Goal: Task Accomplishment & Management: Use online tool/utility

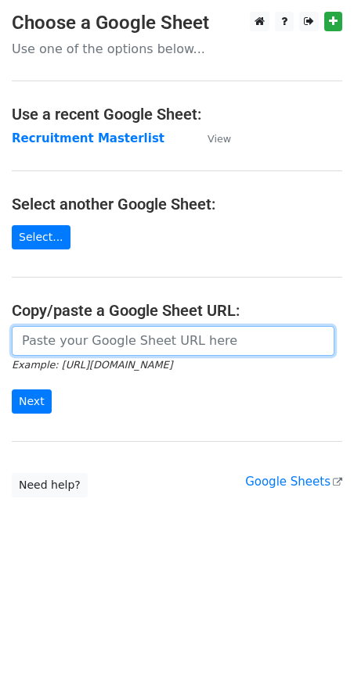
click at [108, 341] on input "url" at bounding box center [173, 341] width 322 height 30
paste input "[URL][DOMAIN_NAME]"
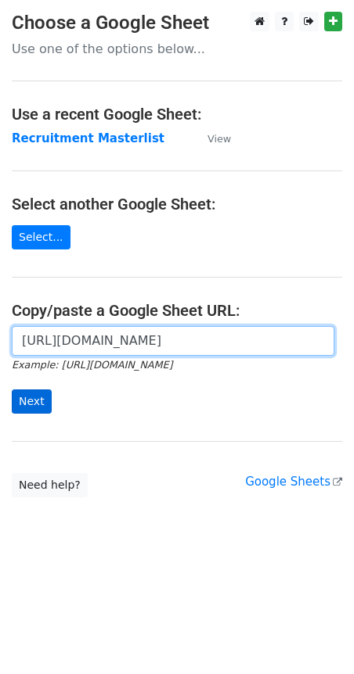
type input "https://docs.google.com/spreadsheets/d/1PNWcd3hopDq73SZztY82gso106RPHis309ASbQo…"
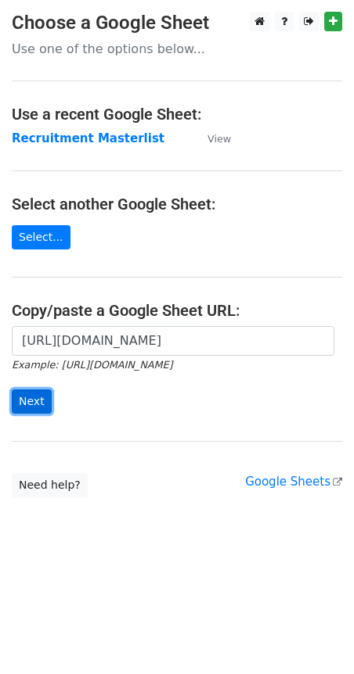
click at [27, 393] on input "Next" at bounding box center [32, 402] width 40 height 24
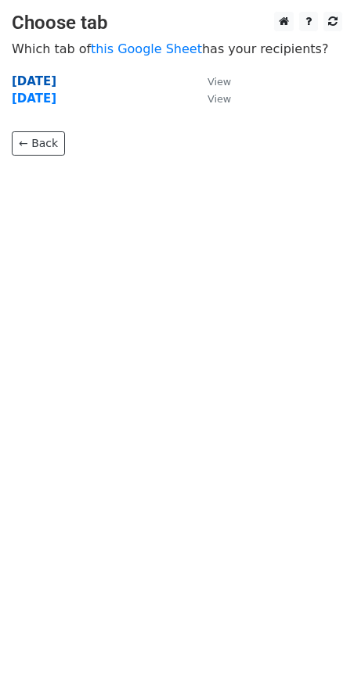
click at [25, 81] on strong "Oct 11" at bounding box center [34, 81] width 45 height 14
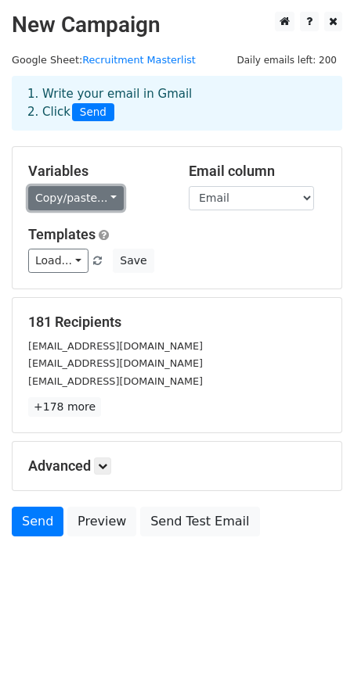
click at [104, 193] on link "Copy/paste..." at bounding box center [75, 198] width 95 height 24
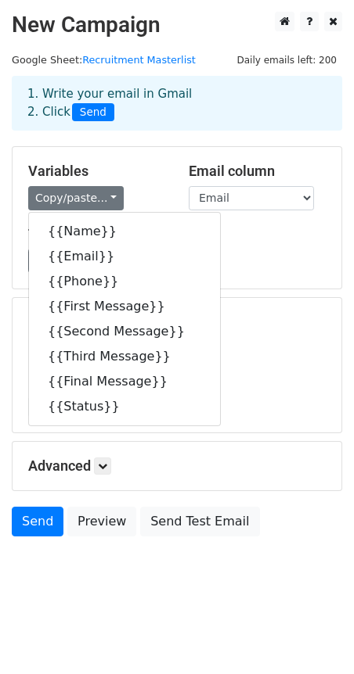
click at [135, 181] on div "Variables Copy/paste... {{Name}} {{Email}} {{Phone}} {{First Message}} {{Second…" at bounding box center [96, 187] width 160 height 48
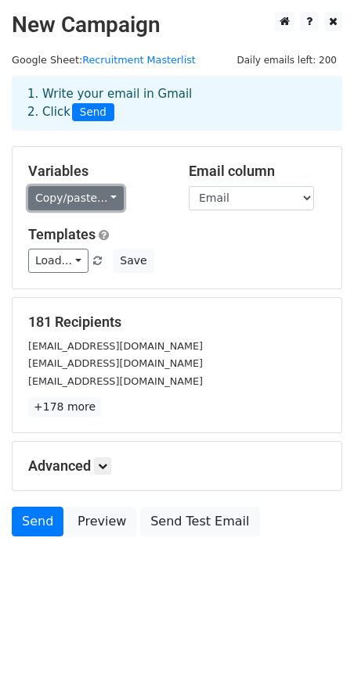
click at [95, 203] on link "Copy/paste..." at bounding box center [75, 198] width 95 height 24
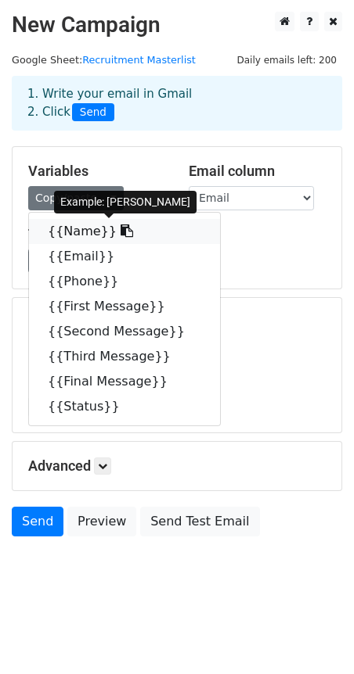
click at [120, 233] on icon at bounding box center [126, 230] width 13 height 13
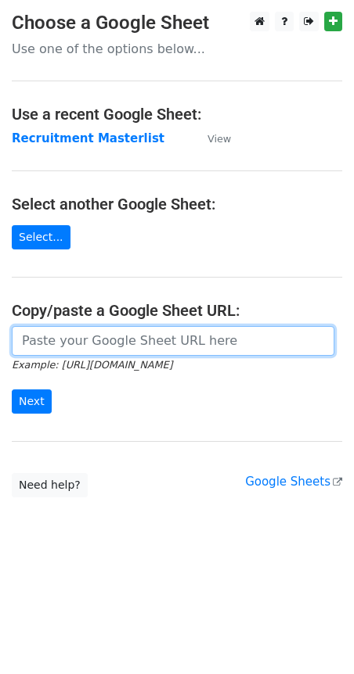
click at [202, 344] on input "url" at bounding box center [173, 341] width 322 height 30
paste input "[URL][DOMAIN_NAME]"
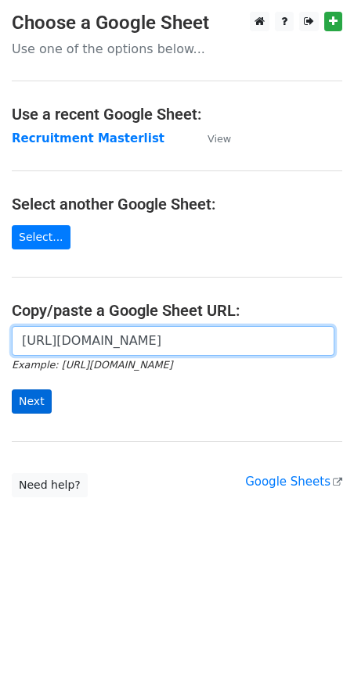
type input "[URL][DOMAIN_NAME]"
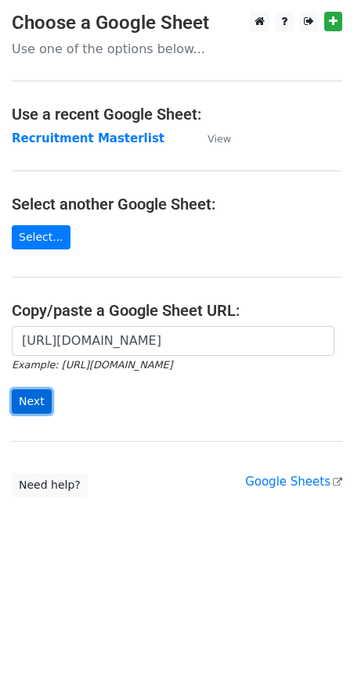
click at [38, 391] on input "Next" at bounding box center [32, 402] width 40 height 24
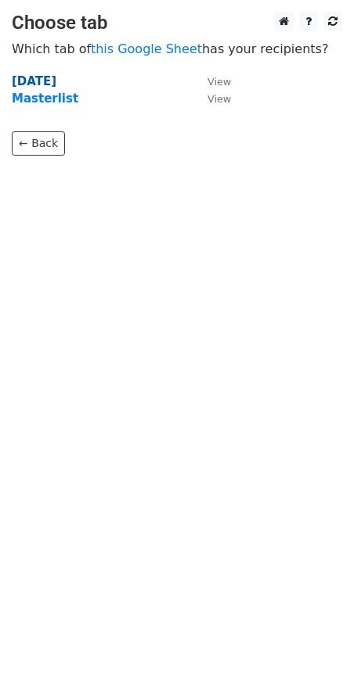
click at [36, 75] on strong "Oct 11" at bounding box center [34, 81] width 45 height 14
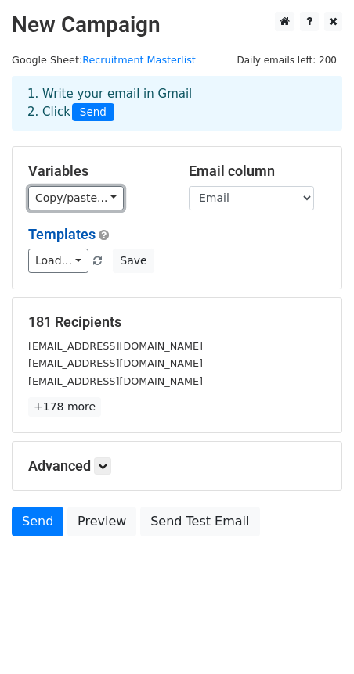
click at [84, 199] on link "Copy/paste..." at bounding box center [75, 198] width 95 height 24
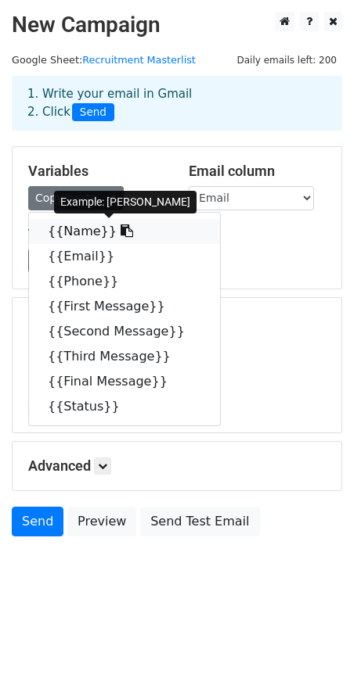
click at [89, 239] on link "{{Name}}" at bounding box center [124, 231] width 191 height 25
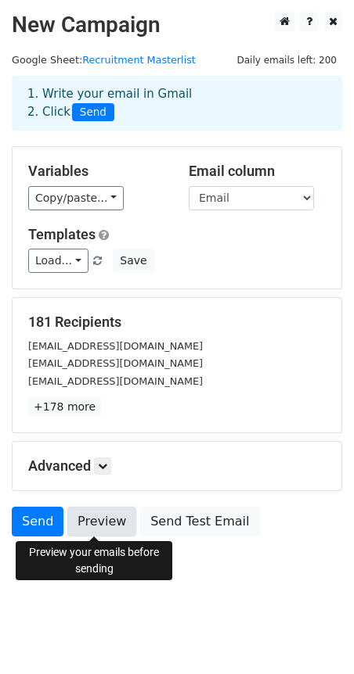
click at [97, 523] on link "Preview" at bounding box center [101, 522] width 69 height 30
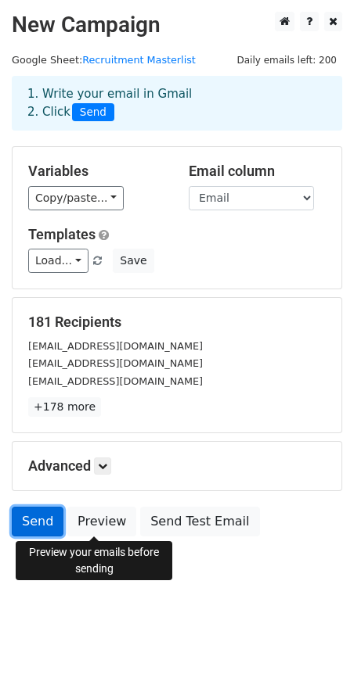
click at [28, 517] on link "Send" at bounding box center [38, 522] width 52 height 30
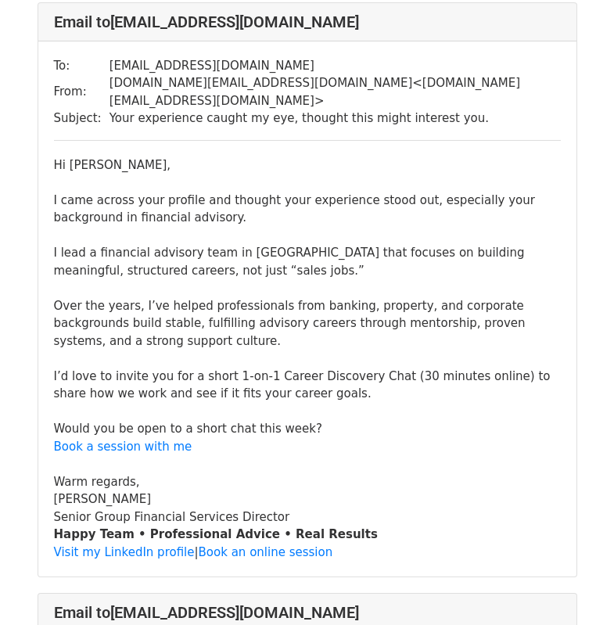
scroll to position [78, 0]
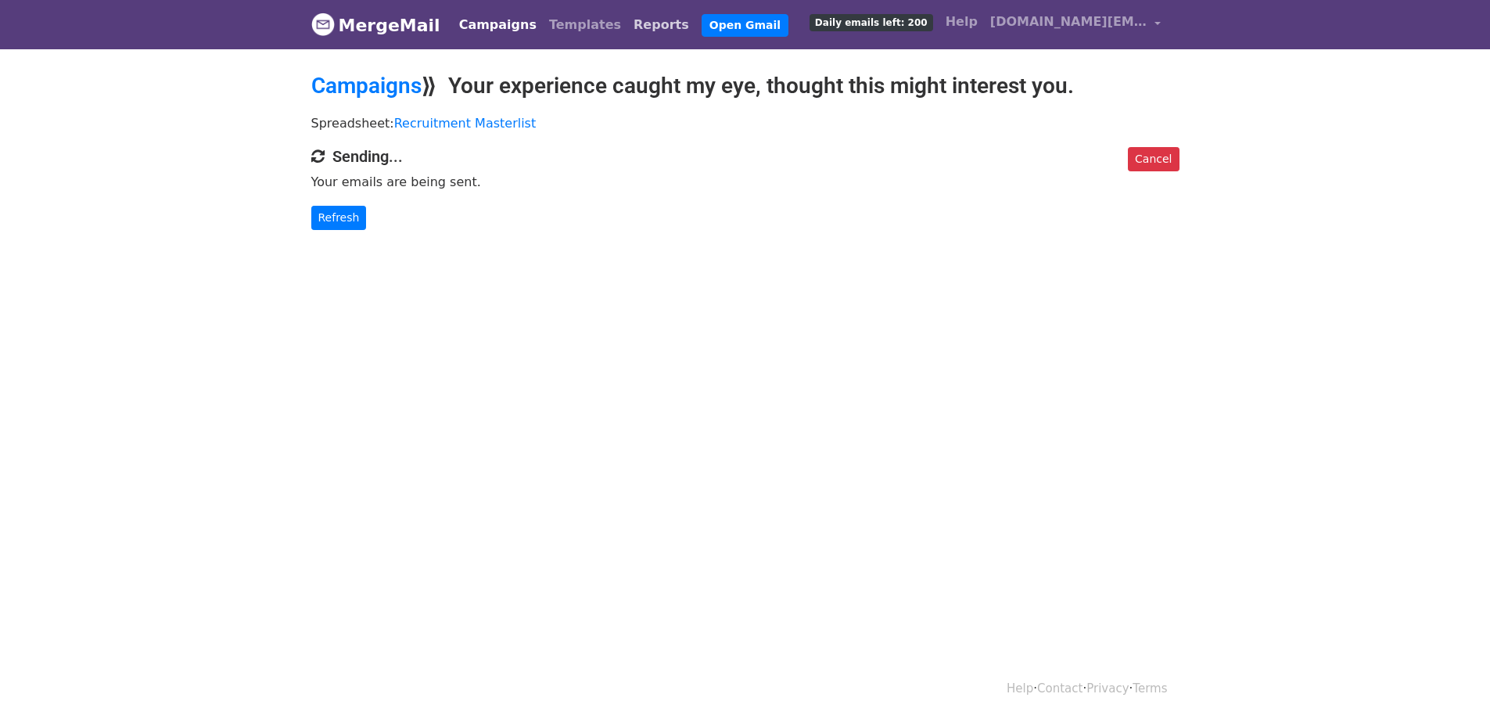
click at [627, 22] on link "Reports" at bounding box center [661, 24] width 68 height 31
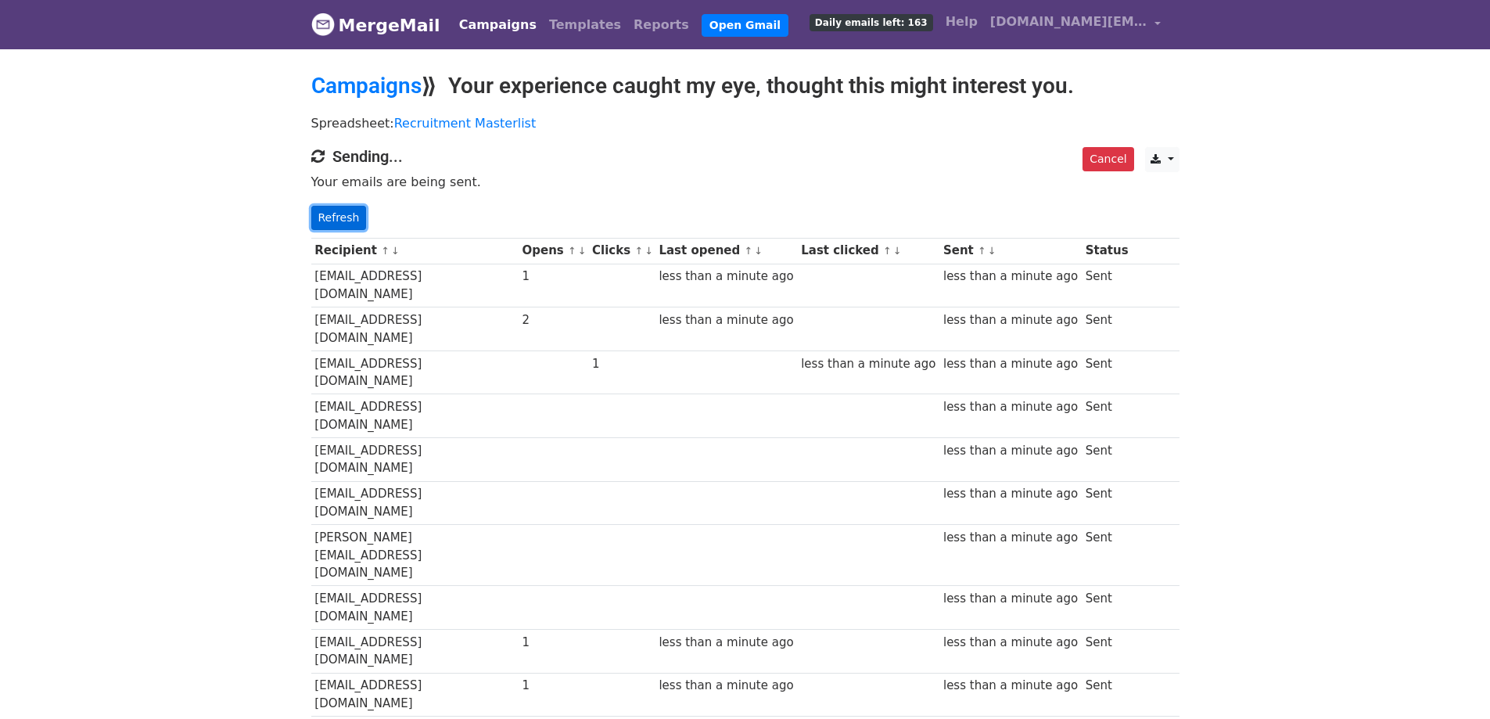
click at [343, 216] on link "Refresh" at bounding box center [339, 218] width 56 height 24
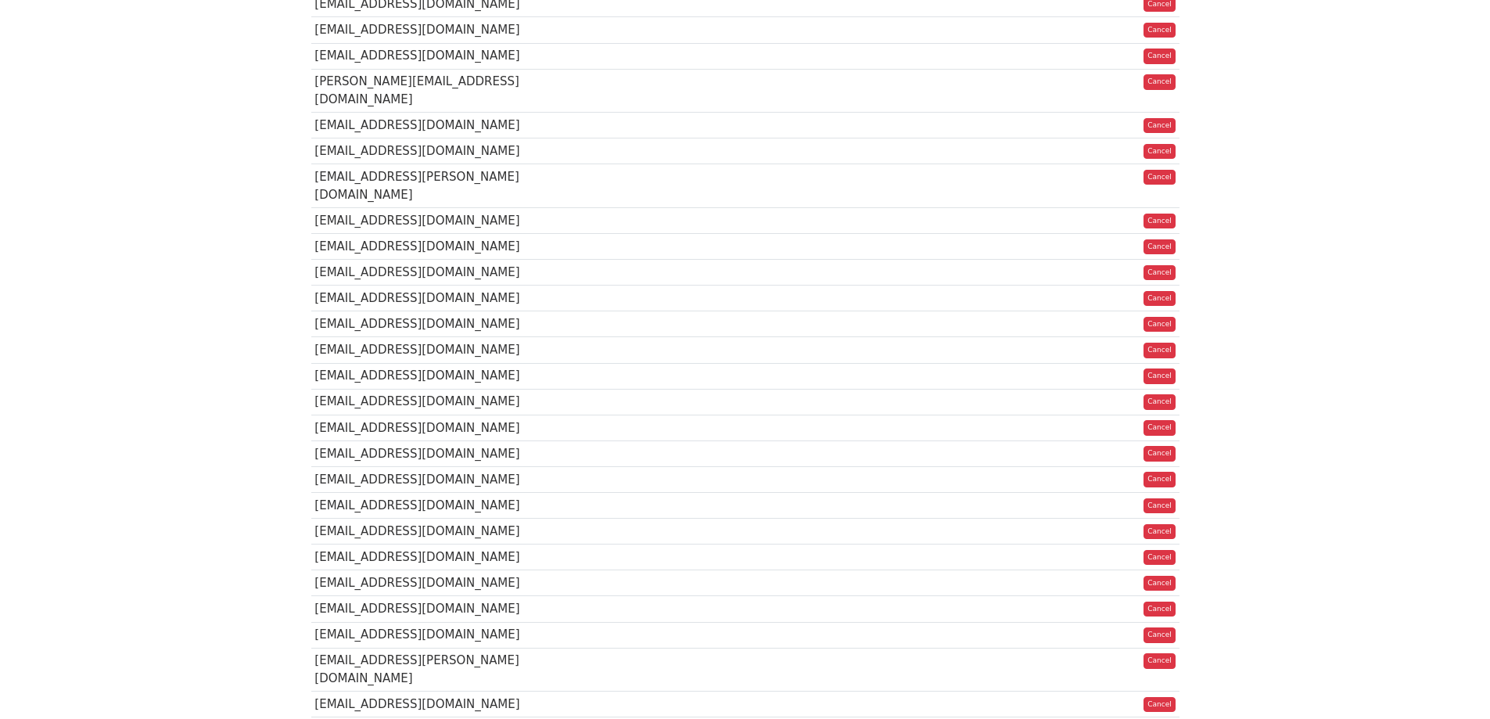
scroll to position [4419, 0]
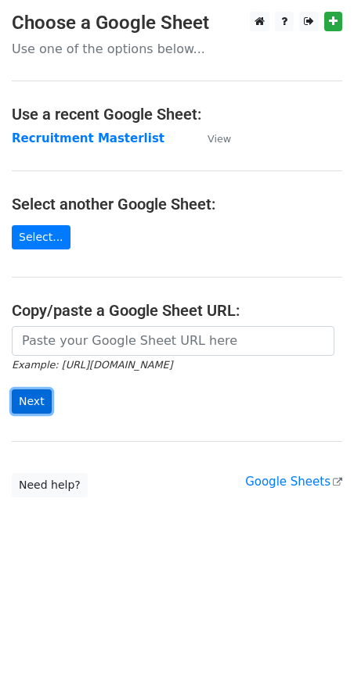
click at [30, 399] on input "Next" at bounding box center [32, 402] width 40 height 24
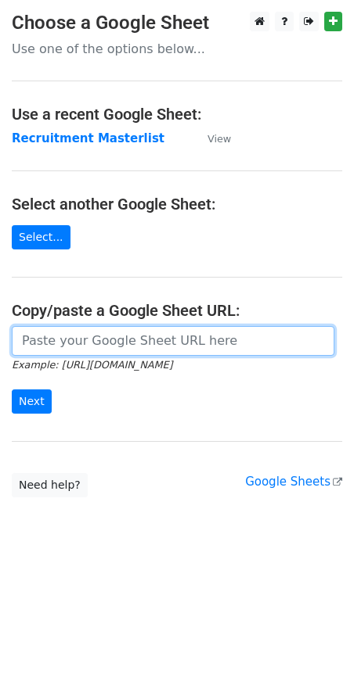
drag, startPoint x: 72, startPoint y: 342, endPoint x: 65, endPoint y: 347, distance: 8.5
click at [72, 342] on input "url" at bounding box center [173, 341] width 322 height 30
paste input "https://docs.google.com/spreadsheets/d/1PNWcd3hopDq73SZztY82gso106RPHis309ASbQo…"
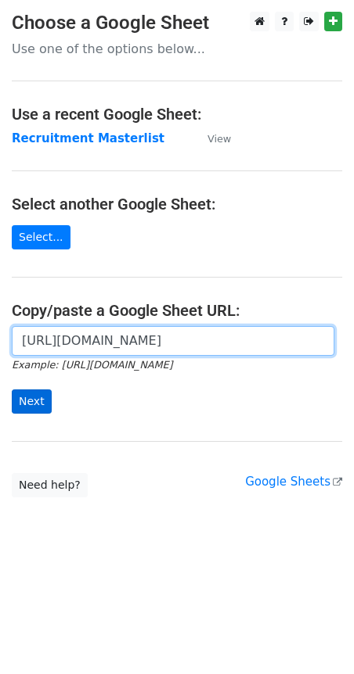
type input "https://docs.google.com/spreadsheets/d/1PNWcd3hopDq73SZztY82gso106RPHis309ASbQo…"
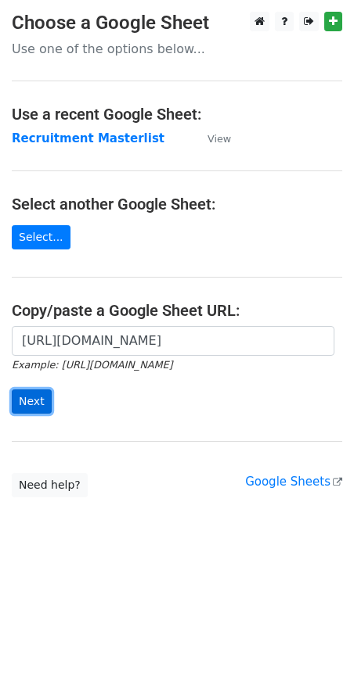
click at [28, 400] on input "Next" at bounding box center [32, 402] width 40 height 24
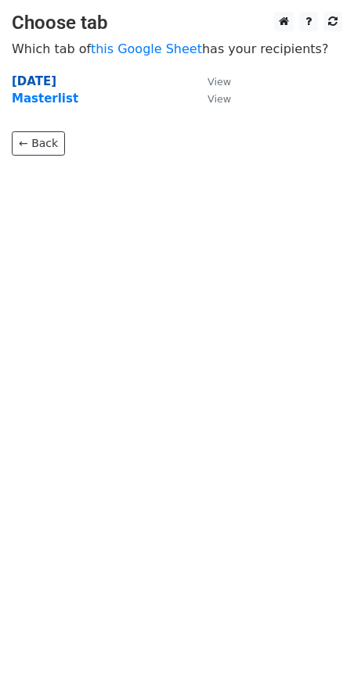
click at [41, 83] on strong "[DATE]" at bounding box center [34, 81] width 45 height 14
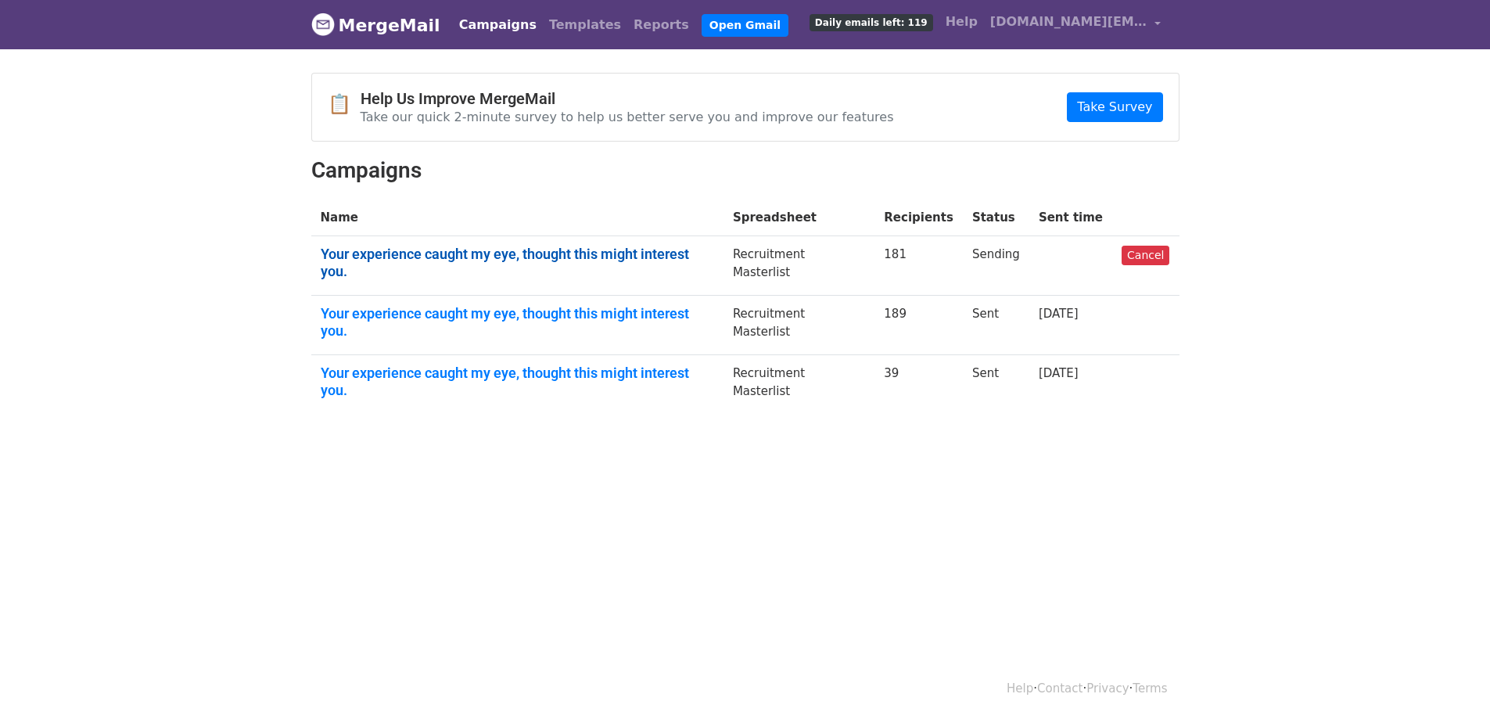
click at [612, 253] on link "Your experience caught my eye, thought this might interest you." at bounding box center [517, 263] width 393 height 34
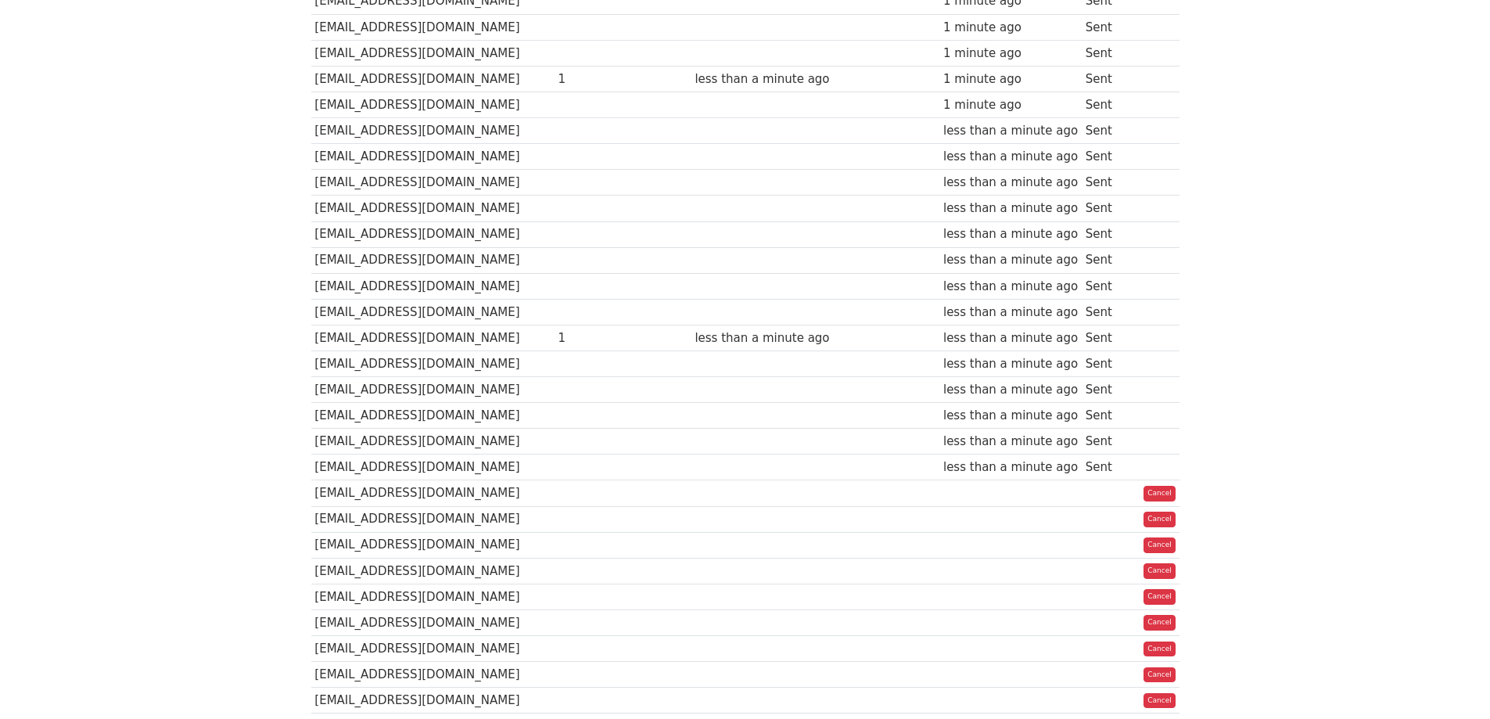
scroll to position [2347, 0]
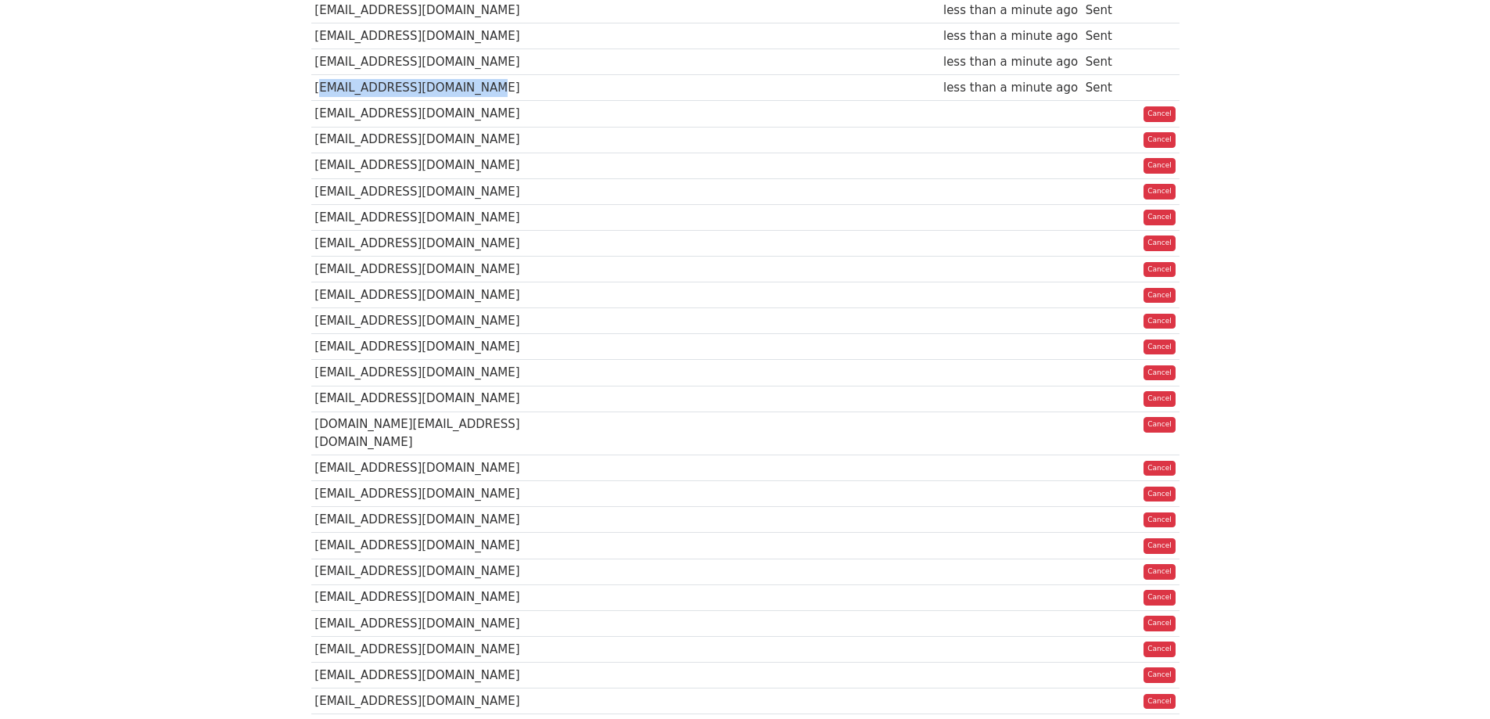
drag, startPoint x: 471, startPoint y: 54, endPoint x: 312, endPoint y: 55, distance: 158.8
click at [312, 75] on td "[EMAIL_ADDRESS][DOMAIN_NAME]" at bounding box center [432, 88] width 243 height 26
copy td "[EMAIL_ADDRESS][DOMAIN_NAME]"
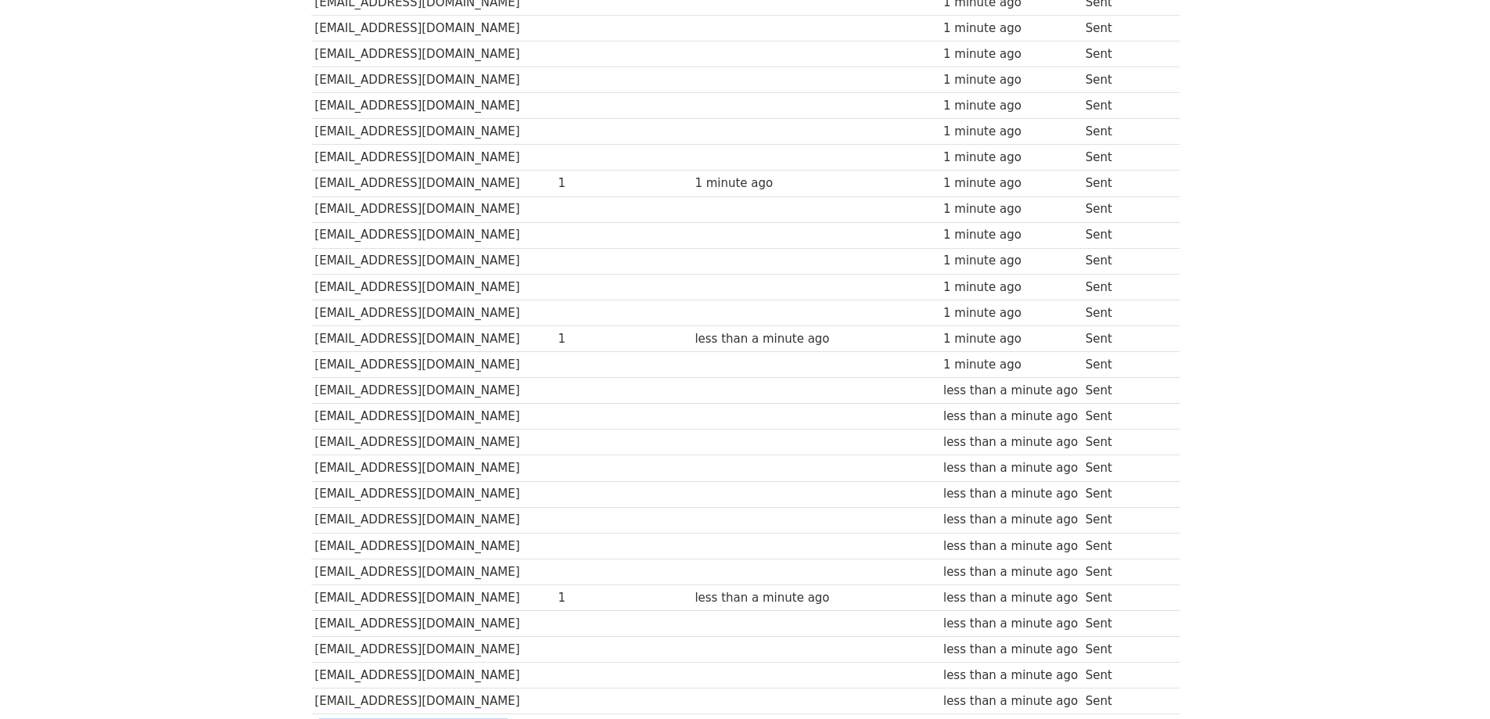
scroll to position [1486, 0]
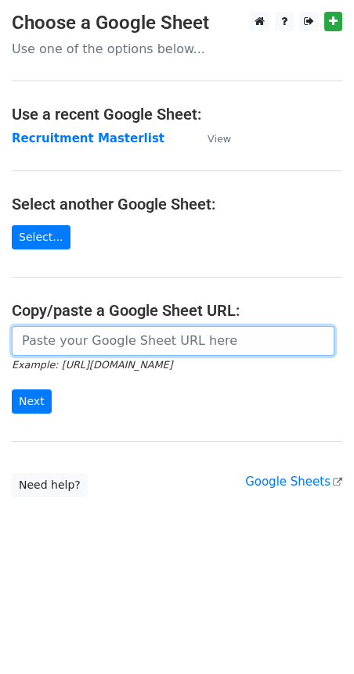
click at [85, 341] on input "url" at bounding box center [173, 341] width 322 height 30
paste input "[URL][DOMAIN_NAME]"
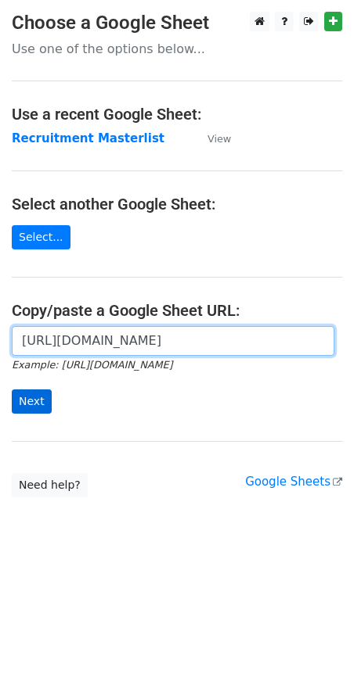
type input "[URL][DOMAIN_NAME]"
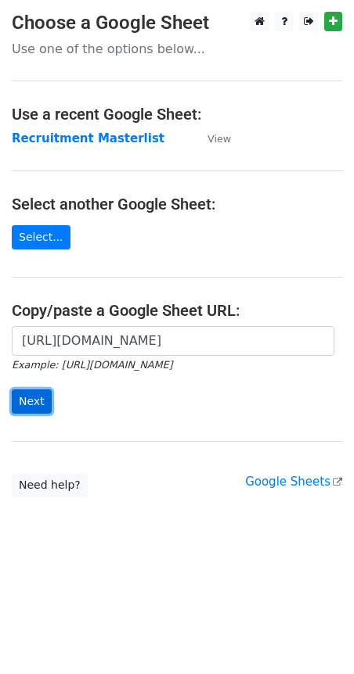
click at [38, 397] on input "Next" at bounding box center [32, 402] width 40 height 24
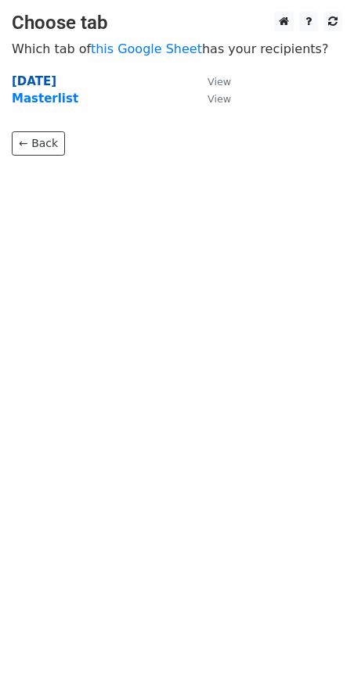
click at [47, 74] on strong "Oct 11" at bounding box center [34, 81] width 45 height 14
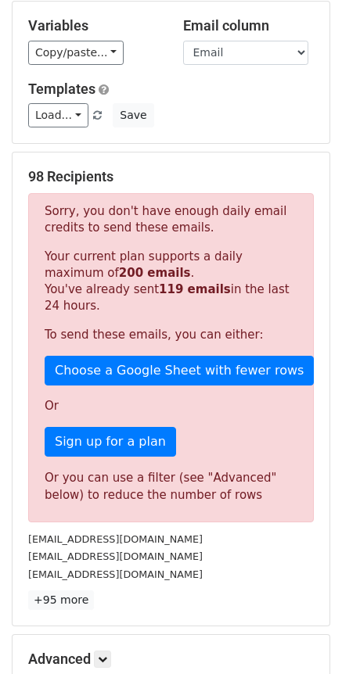
scroll to position [156, 0]
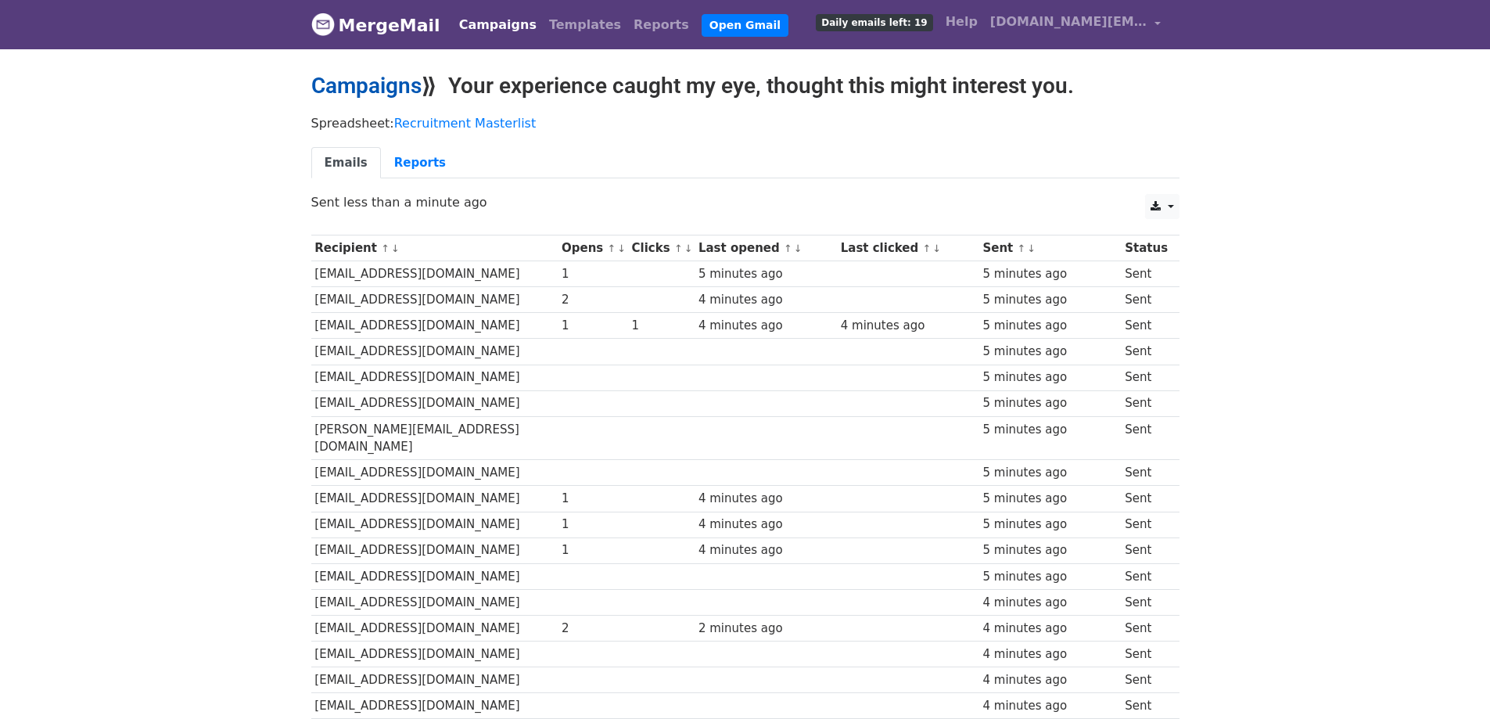
click at [381, 85] on link "Campaigns" at bounding box center [366, 86] width 110 height 26
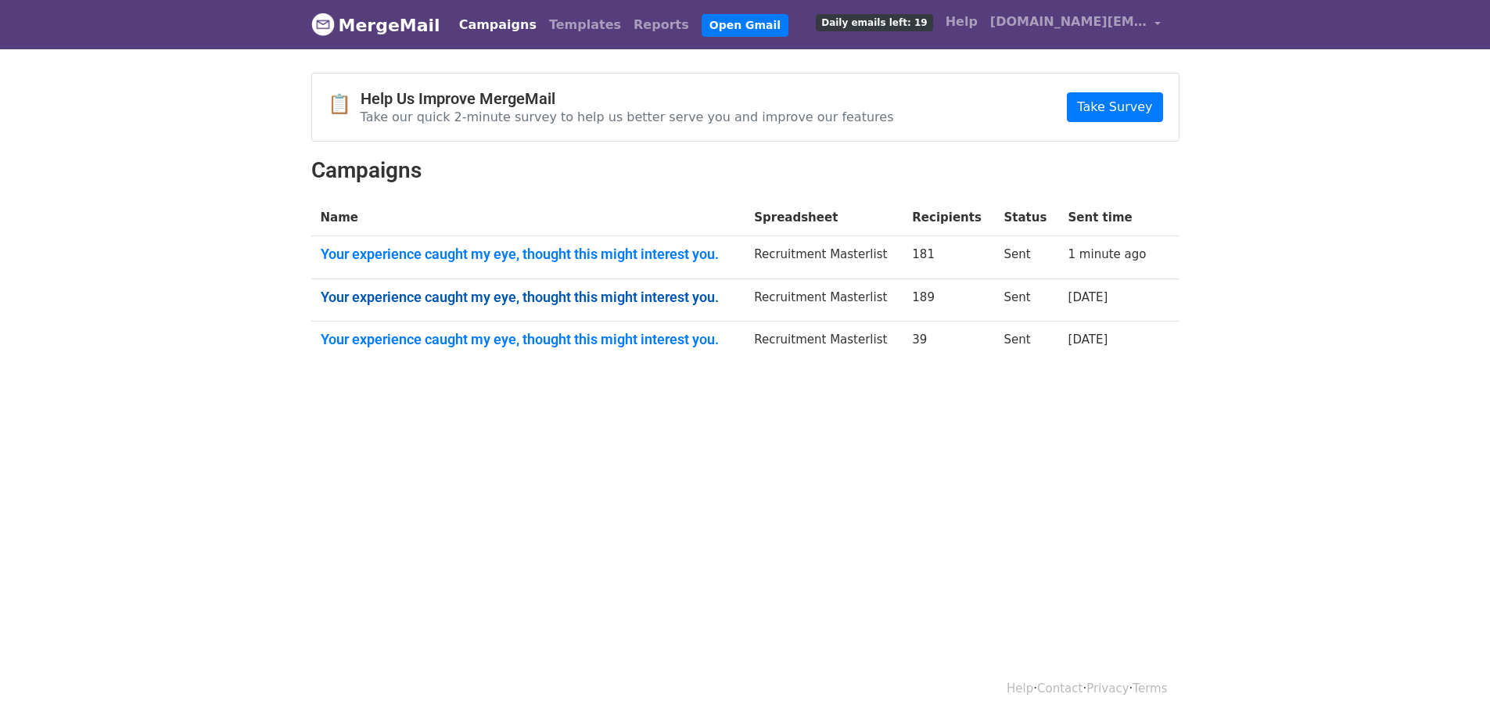
click at [447, 300] on link "Your experience caught my eye, thought this might interest you." at bounding box center [528, 297] width 415 height 17
click at [520, 248] on link "Your experience caught my eye, thought this might interest you." at bounding box center [528, 254] width 415 height 17
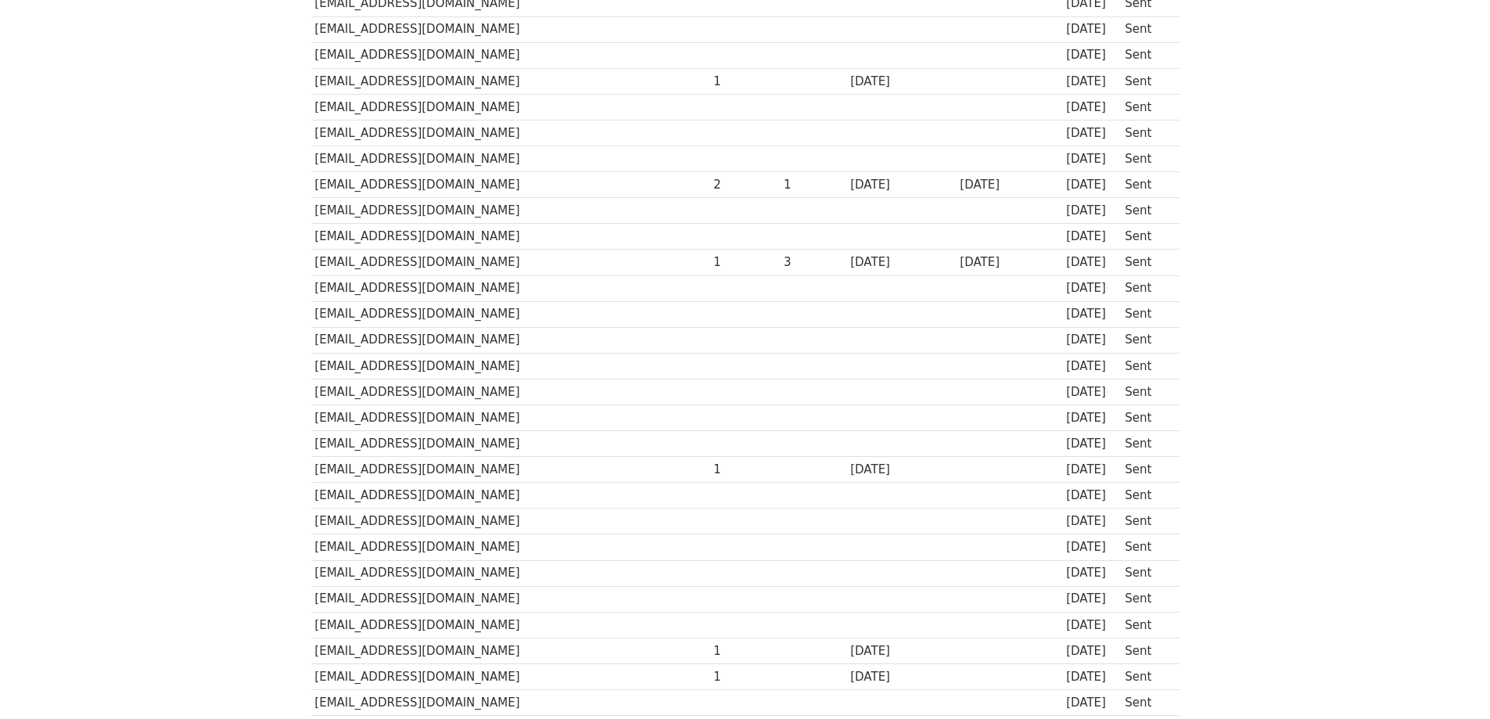
scroll to position [3243, 0]
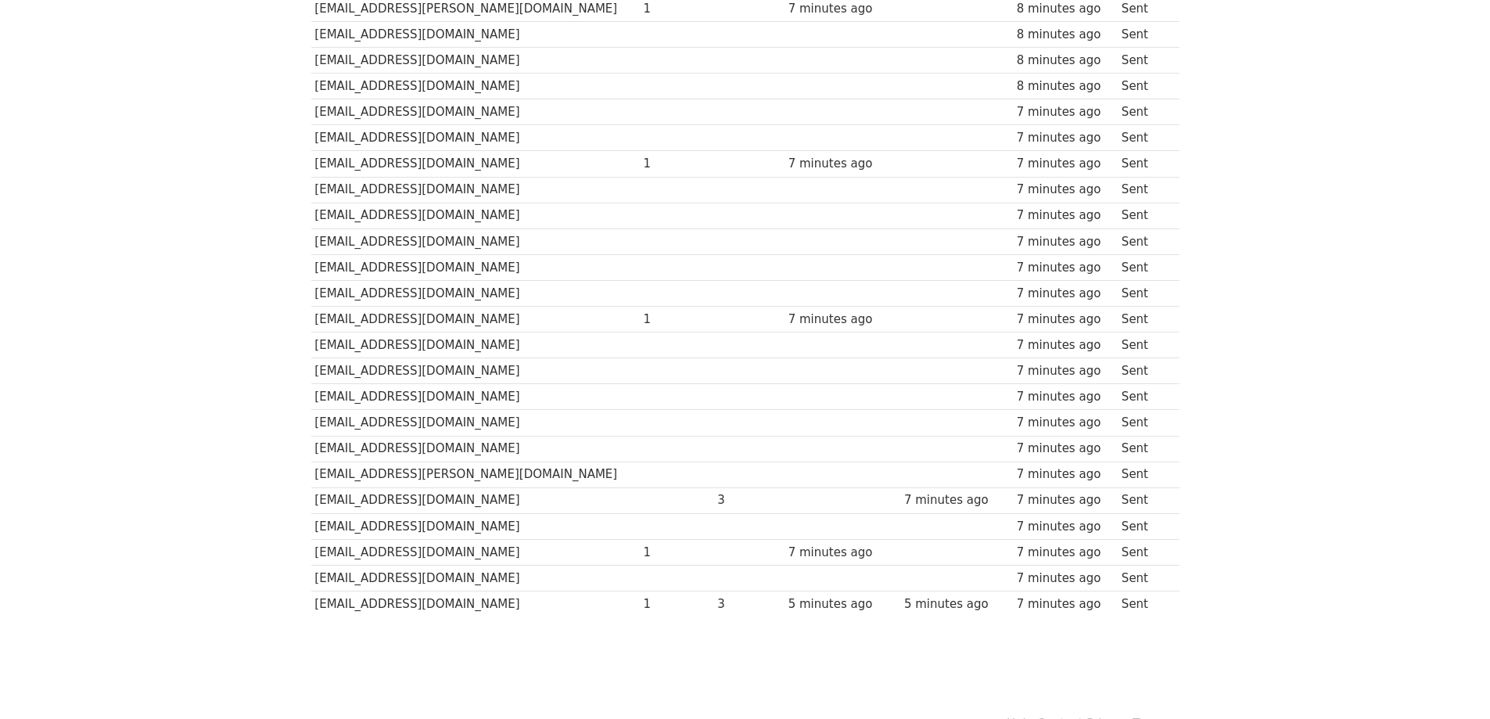
scroll to position [4366, 0]
